Goal: Task Accomplishment & Management: Manage account settings

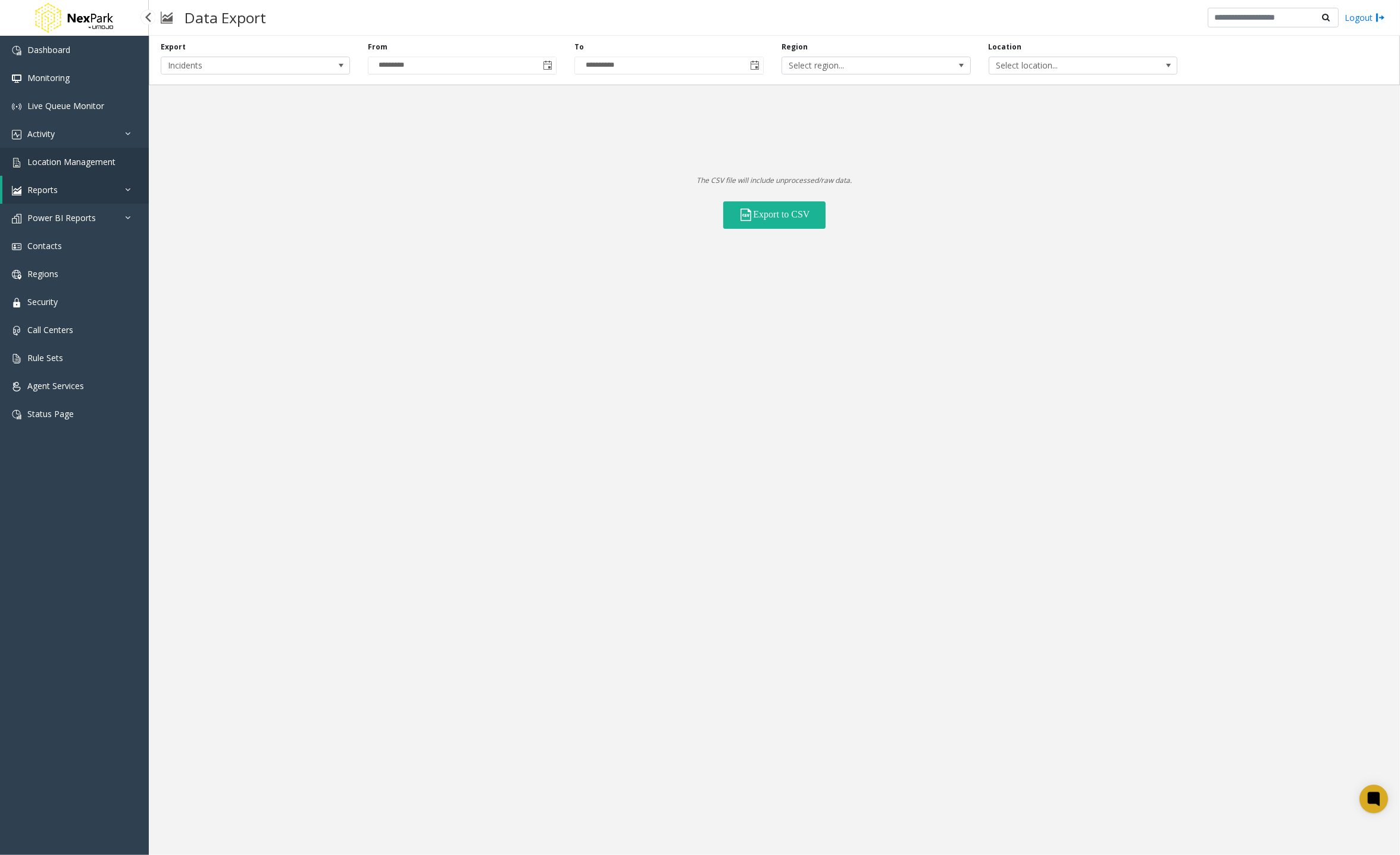
click at [96, 163] on span "Location Management" at bounding box center [72, 161] width 88 height 11
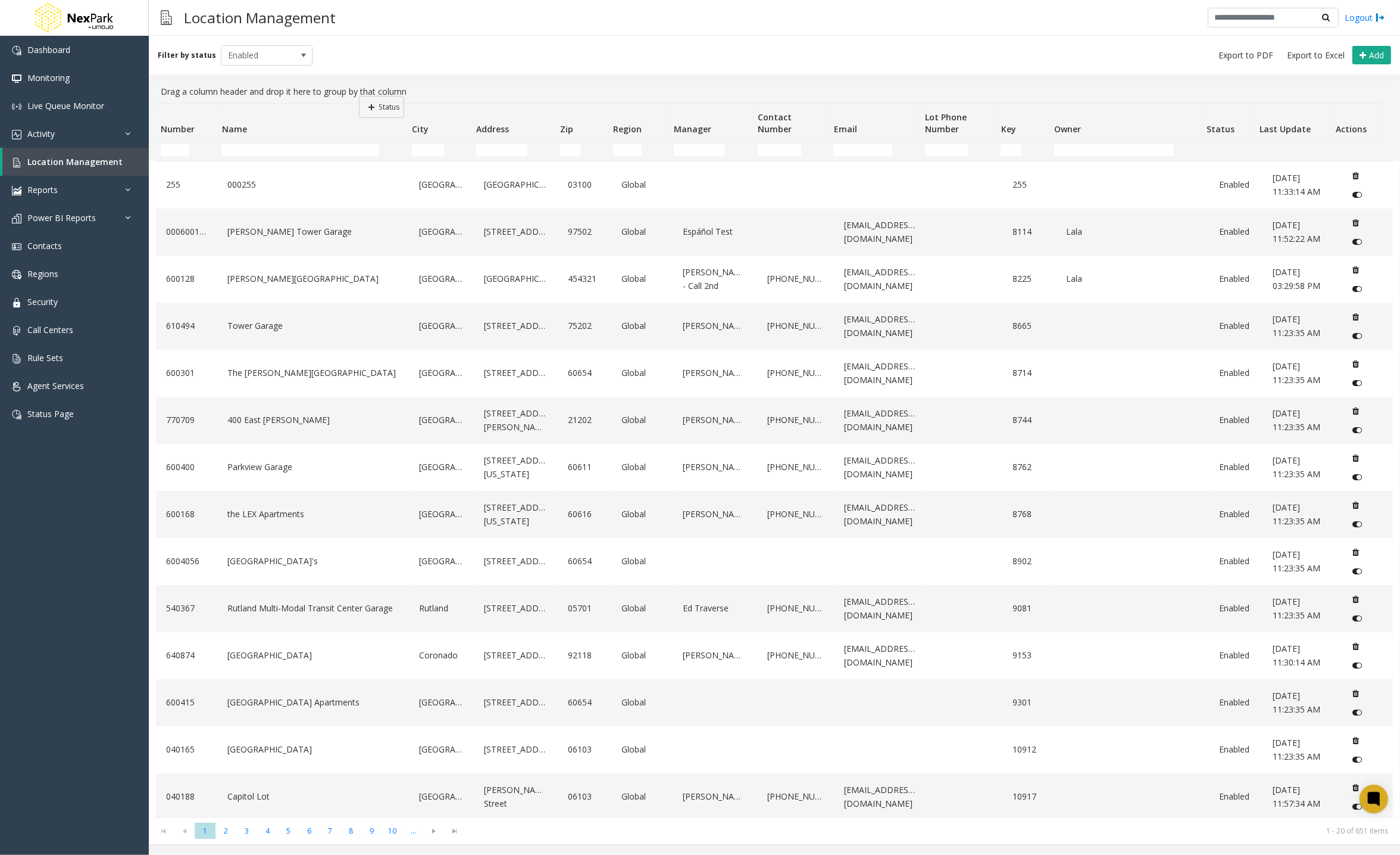
click at [359, 96] on kendo-grid "Drag a column header and drop it here to group by that column Number Name City …" at bounding box center [774, 462] width 1251 height 764
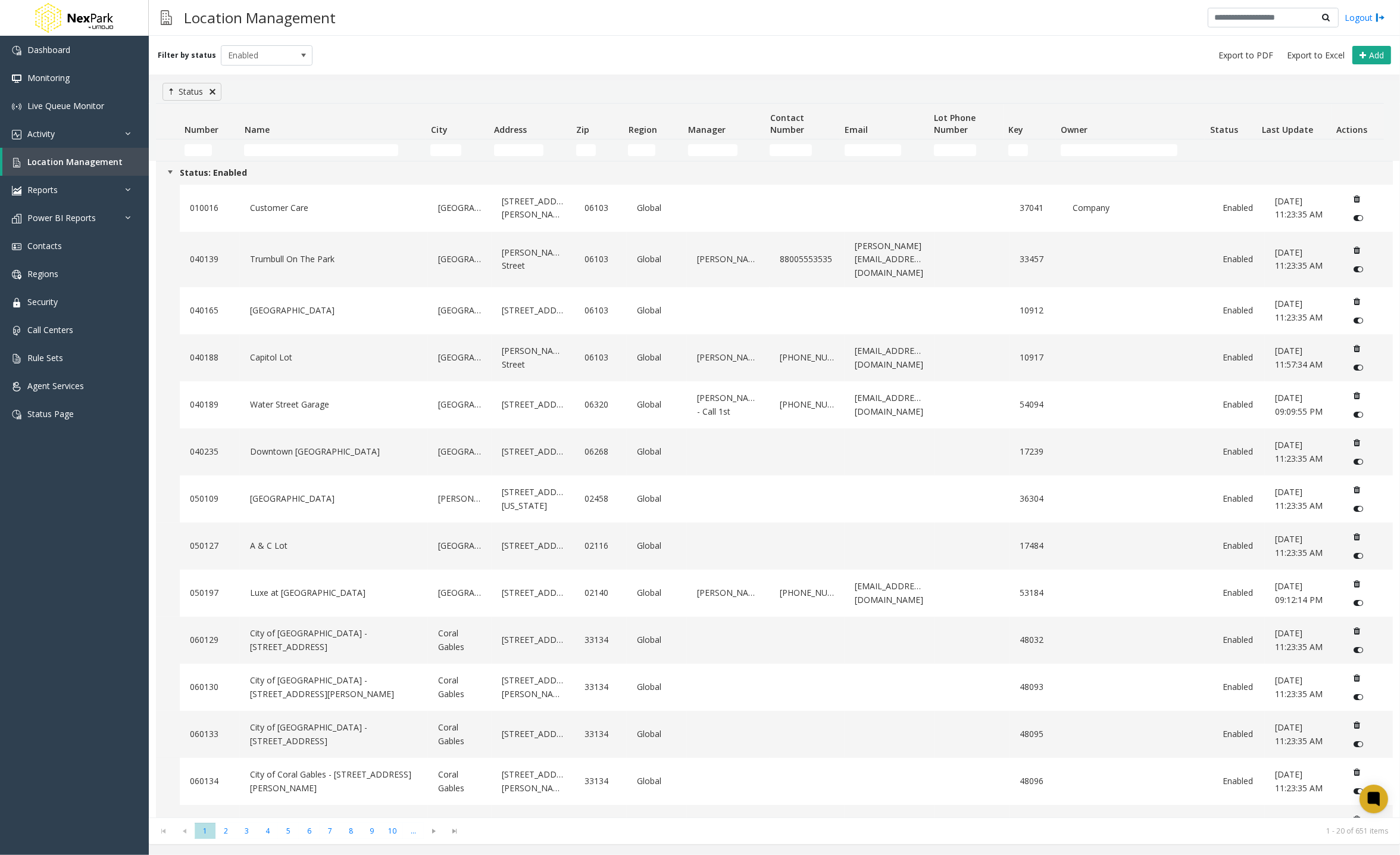
click at [209, 91] on link at bounding box center [213, 91] width 9 height 9
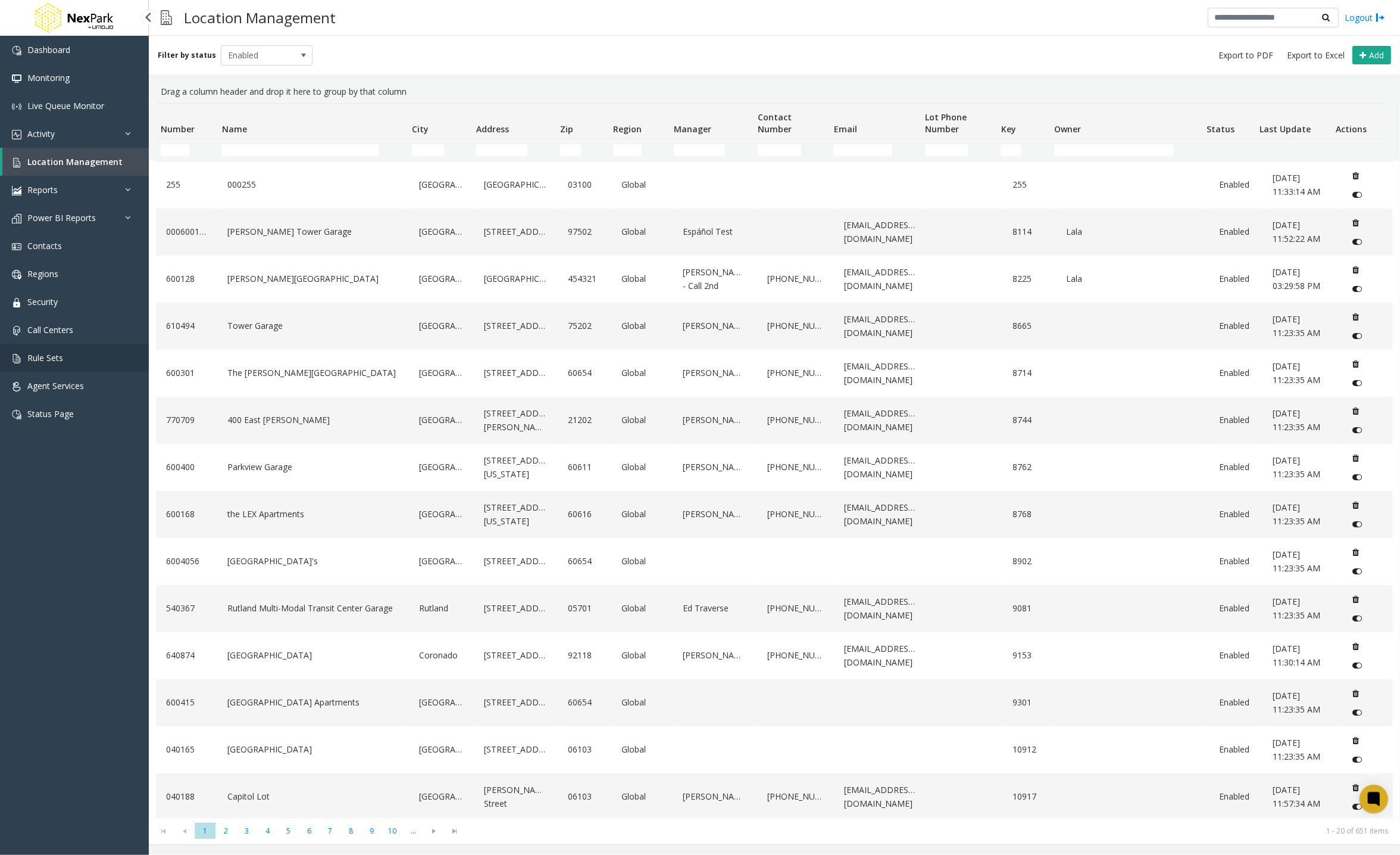
click at [64, 355] on link "Rule Sets" at bounding box center [74, 357] width 149 height 28
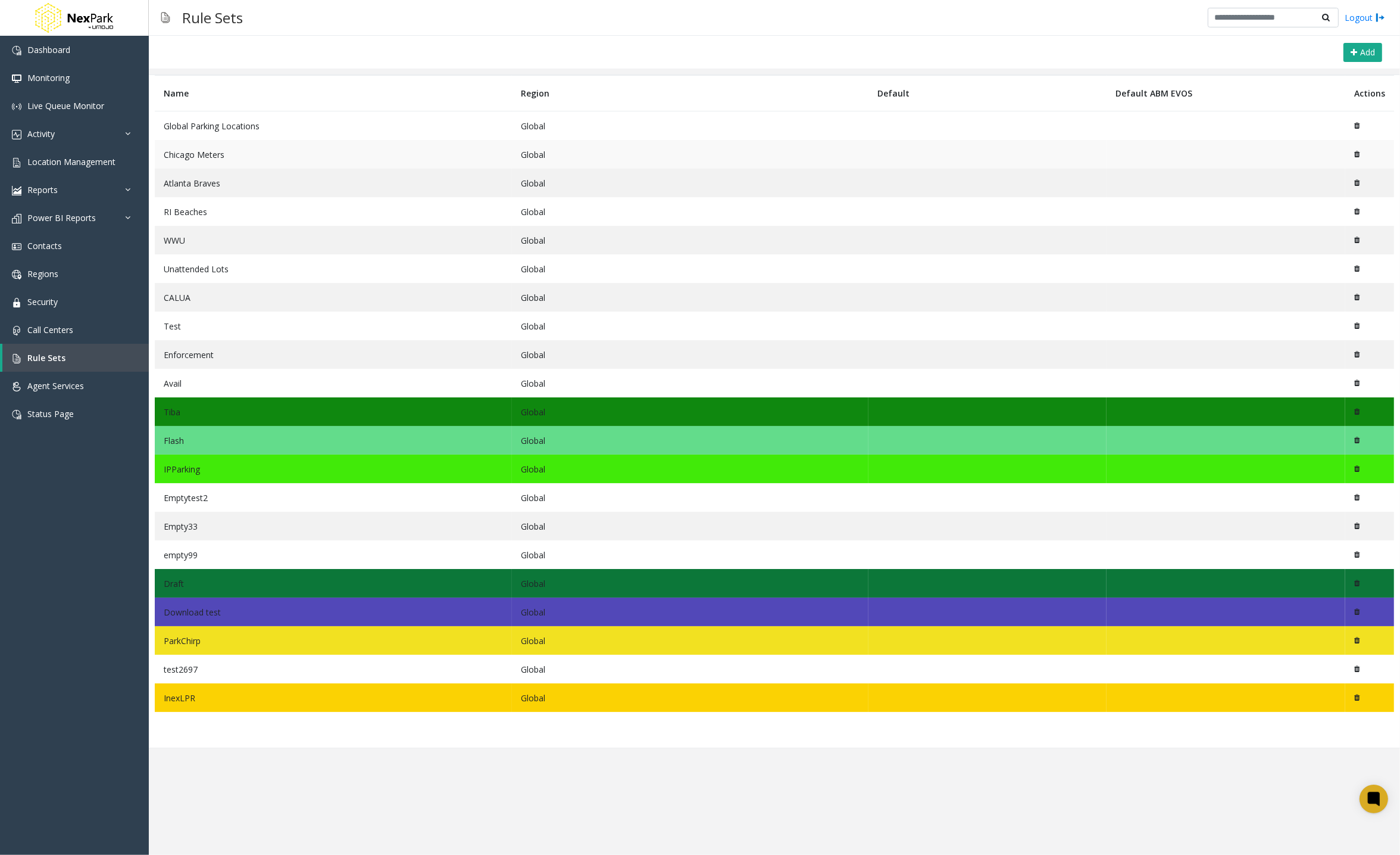
click at [257, 159] on td "Chicago Meters" at bounding box center [333, 154] width 357 height 28
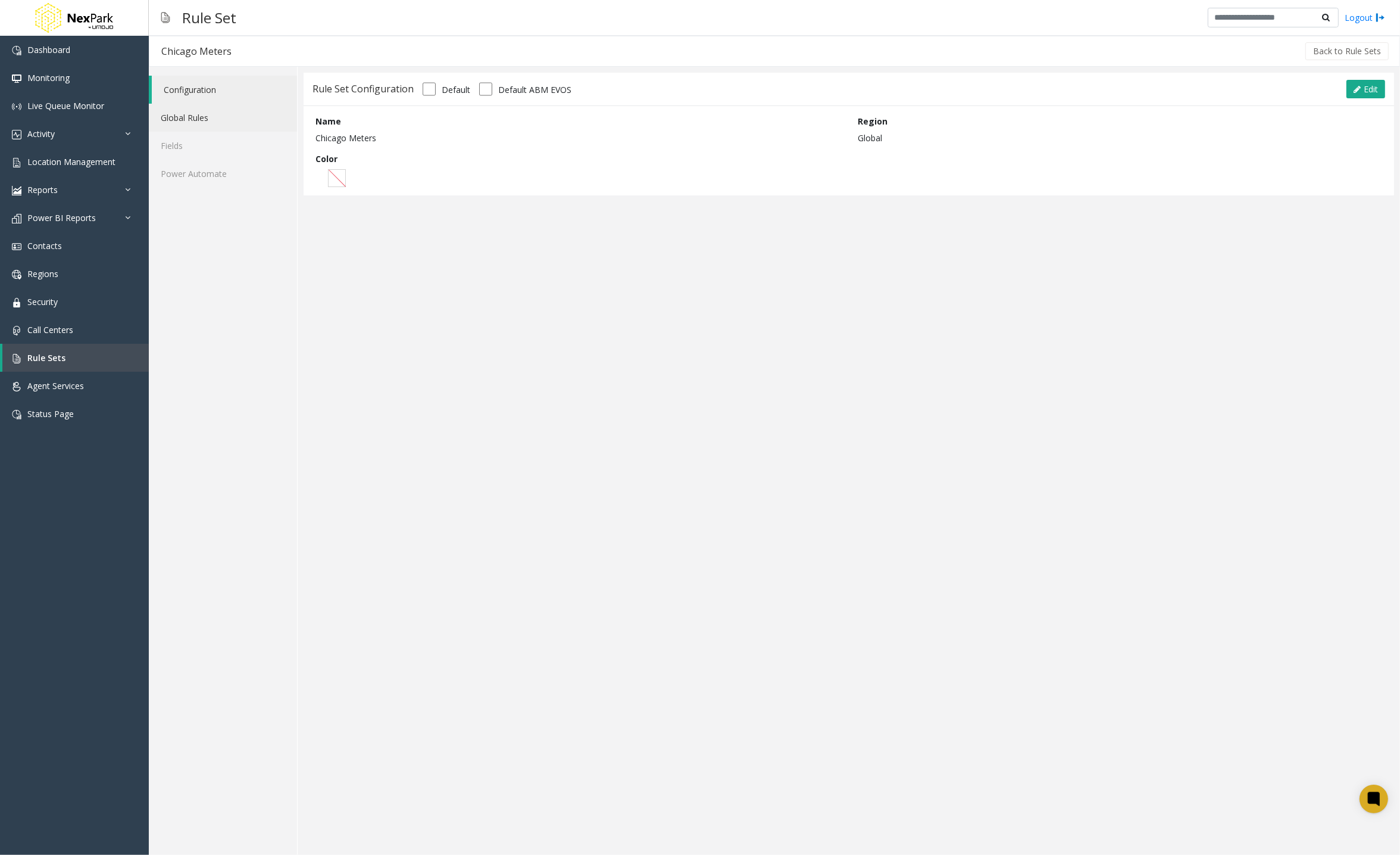
click at [228, 114] on link "Global Rules" at bounding box center [222, 117] width 148 height 28
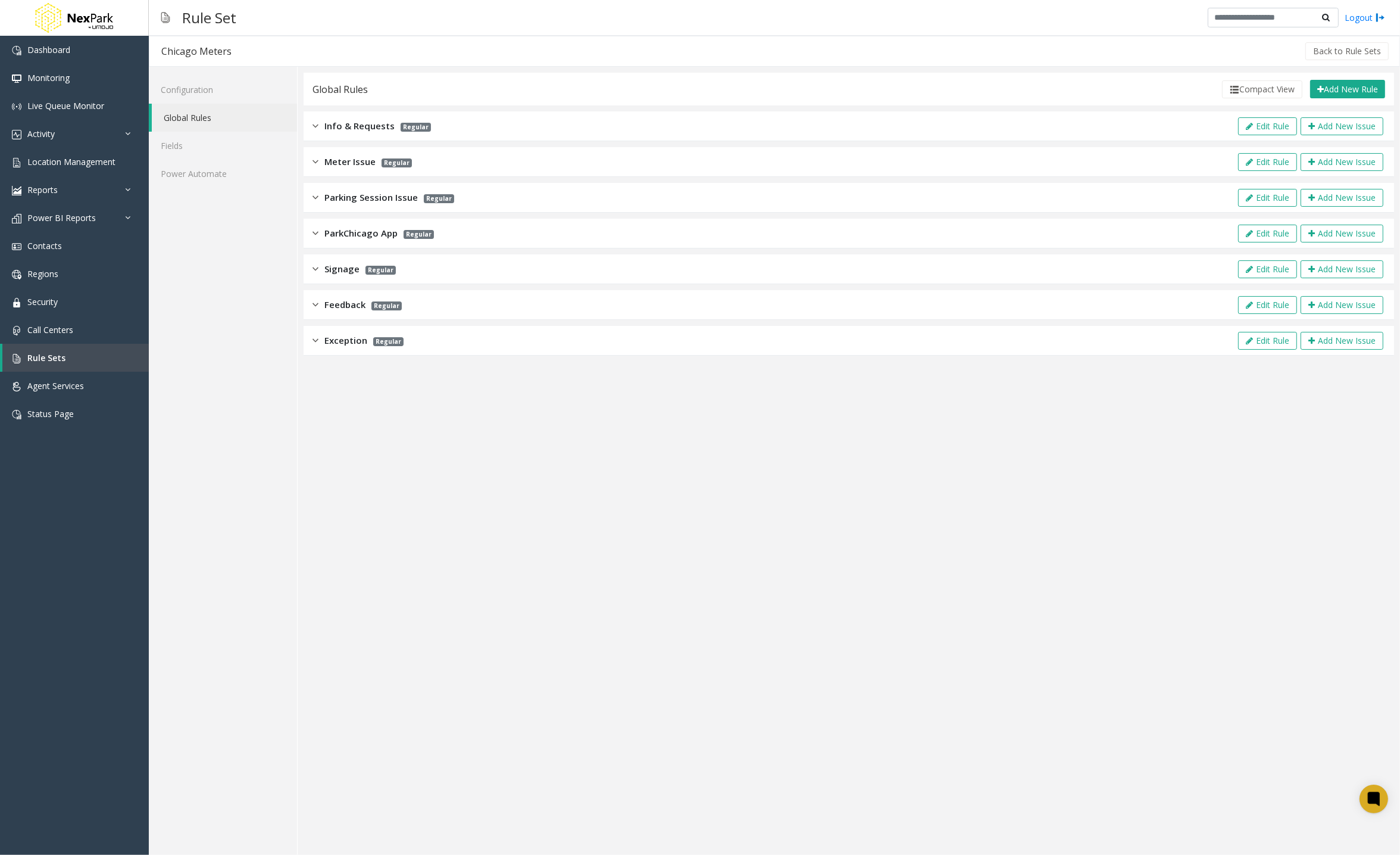
click at [1064, 304] on div "Feedback Regular Edit Rule Add New Issue" at bounding box center [849, 305] width 1091 height 30
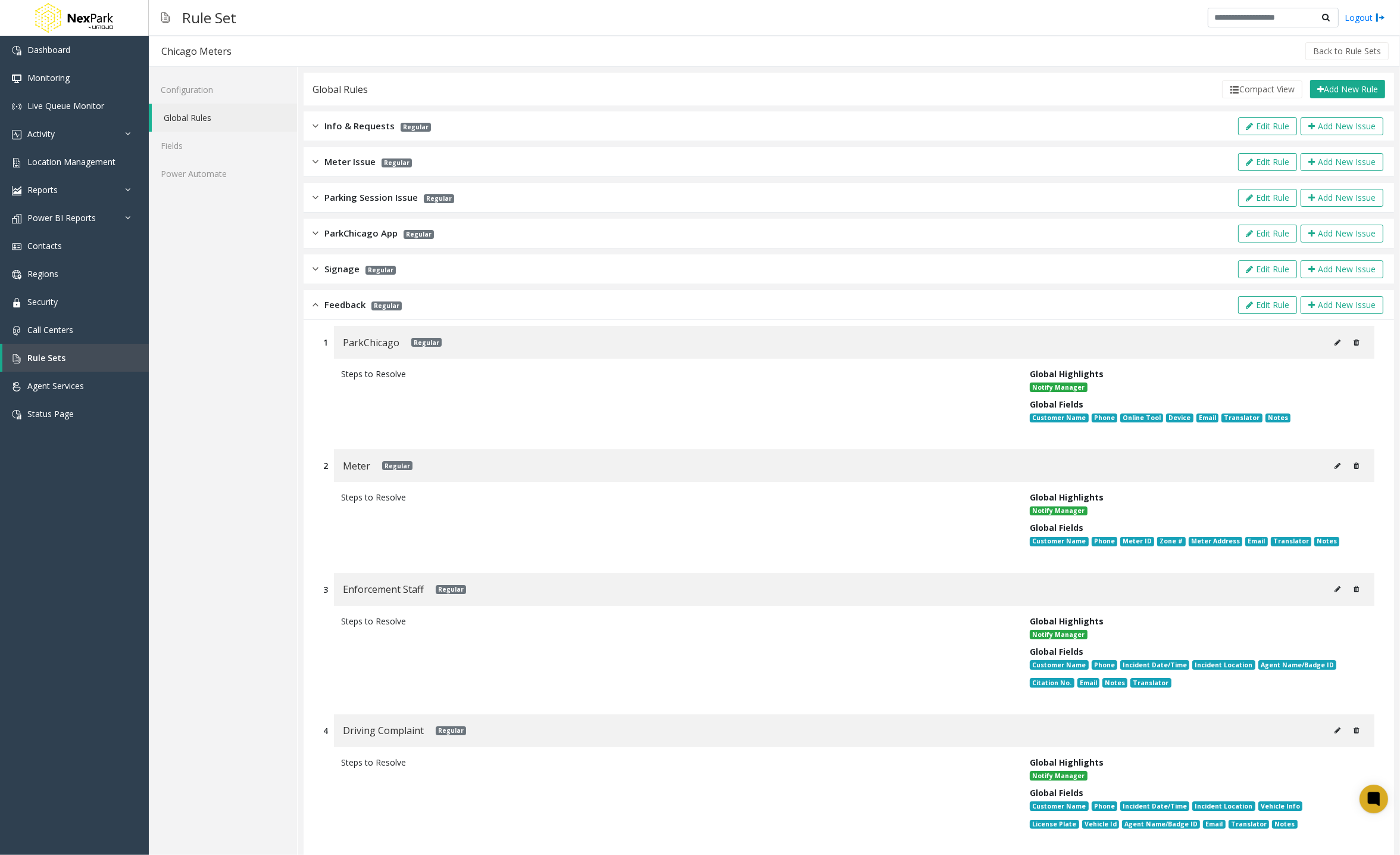
click at [1328, 344] on button at bounding box center [1338, 342] width 19 height 18
type input "**********"
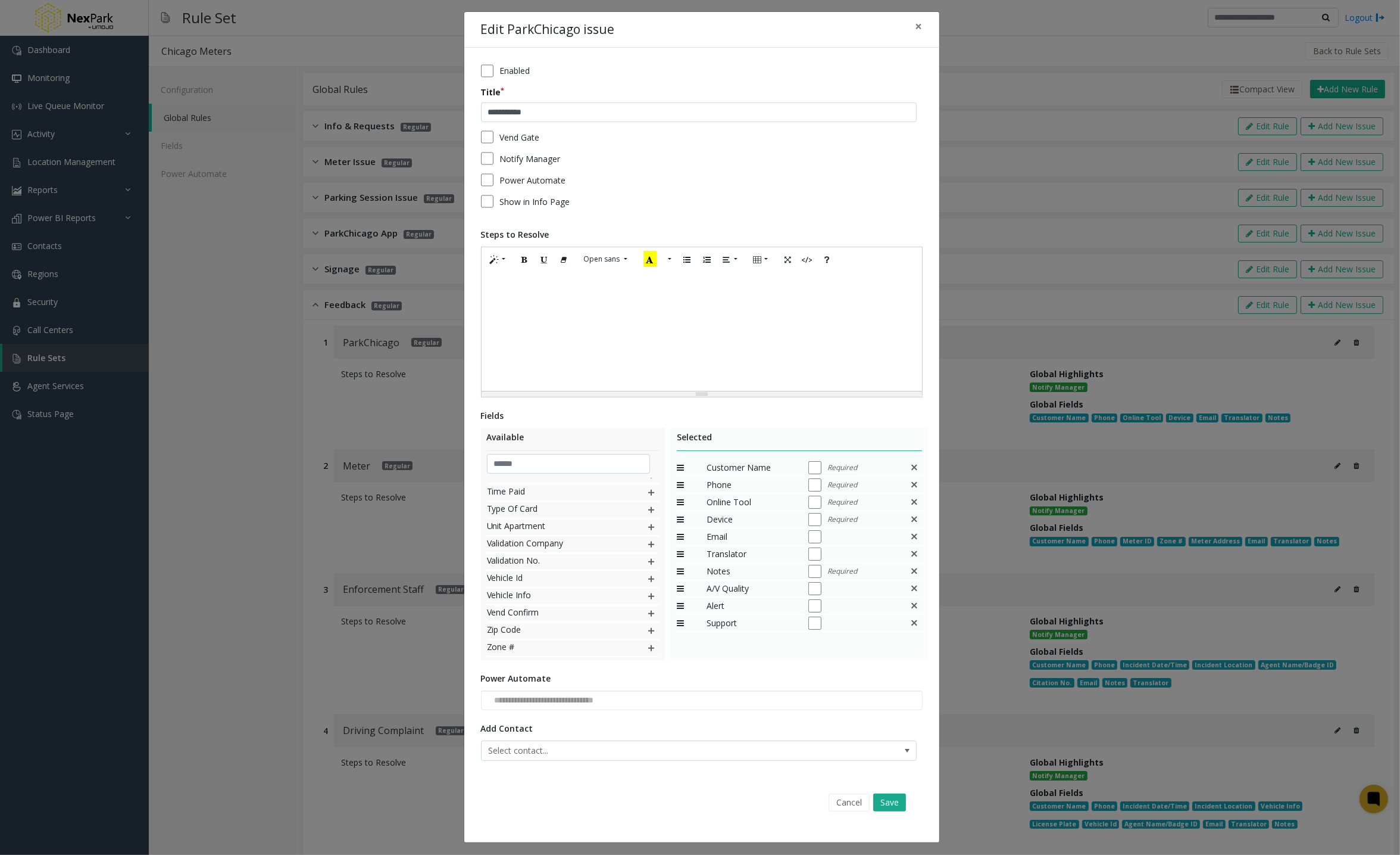
scroll to position [7, 0]
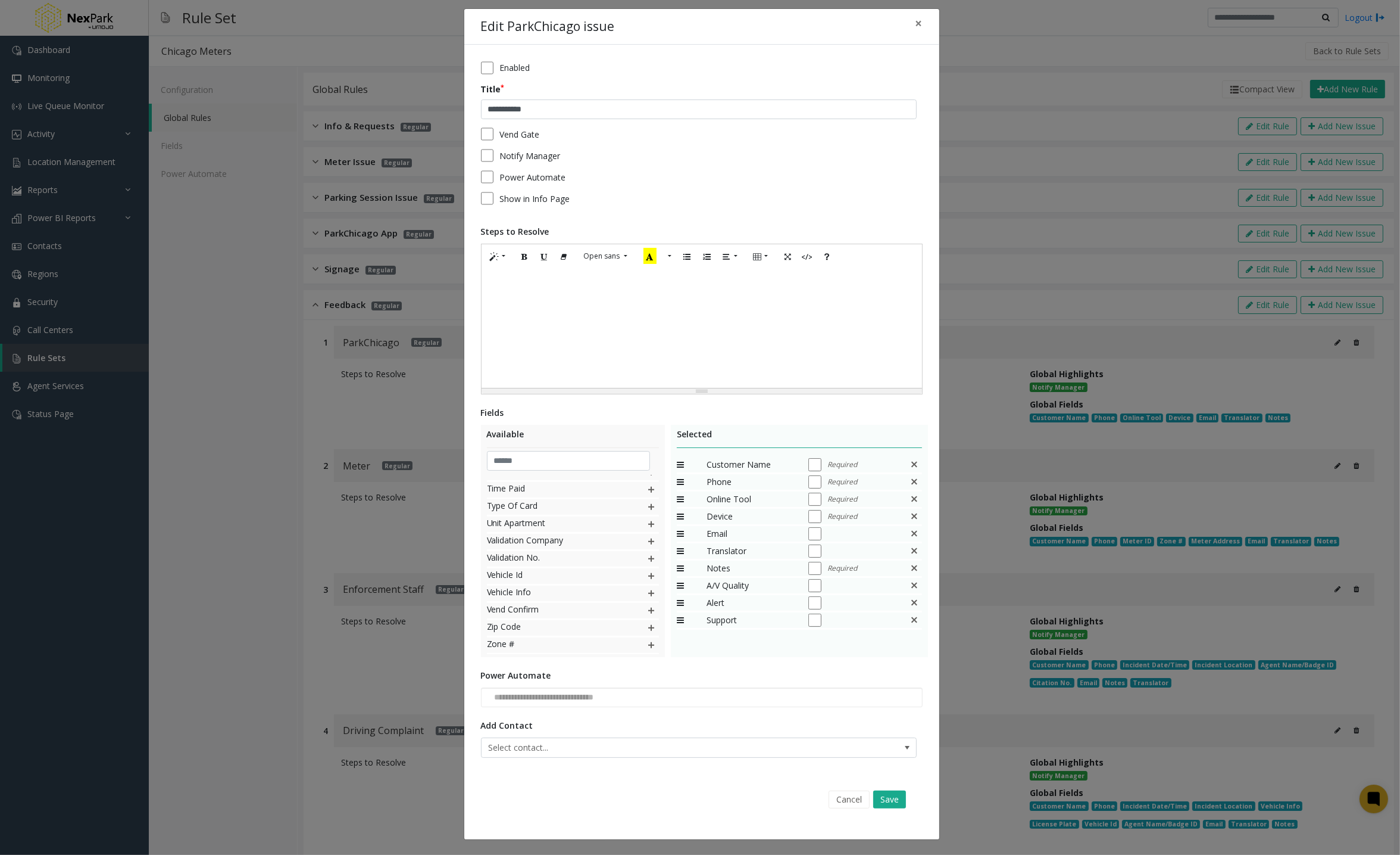
click at [647, 492] on img at bounding box center [651, 490] width 9 height 16
click at [855, 791] on button "Cancel" at bounding box center [849, 799] width 41 height 18
